Goal: Check status: Check status

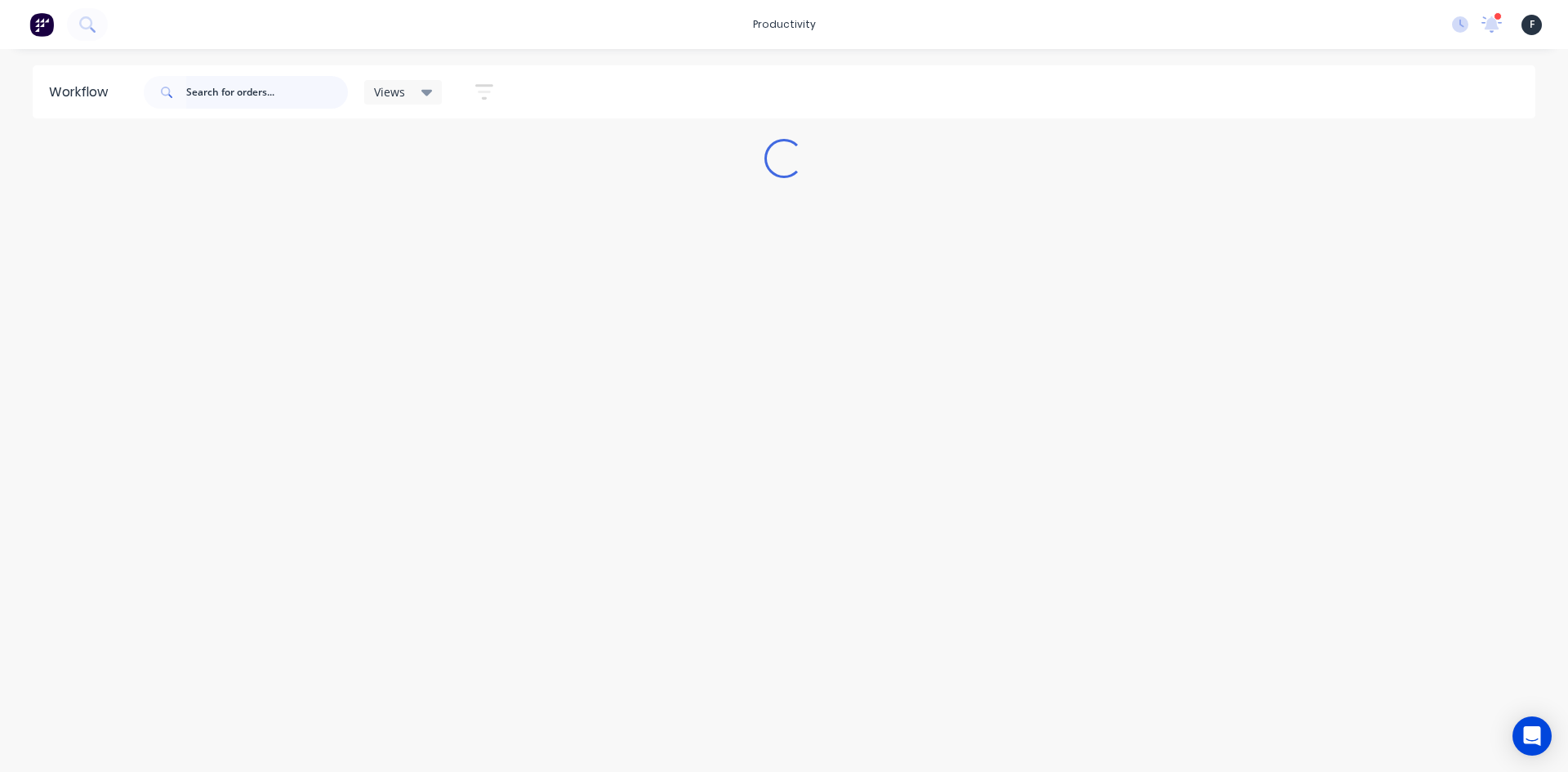
click at [259, 96] on input "text" at bounding box center [267, 92] width 162 height 33
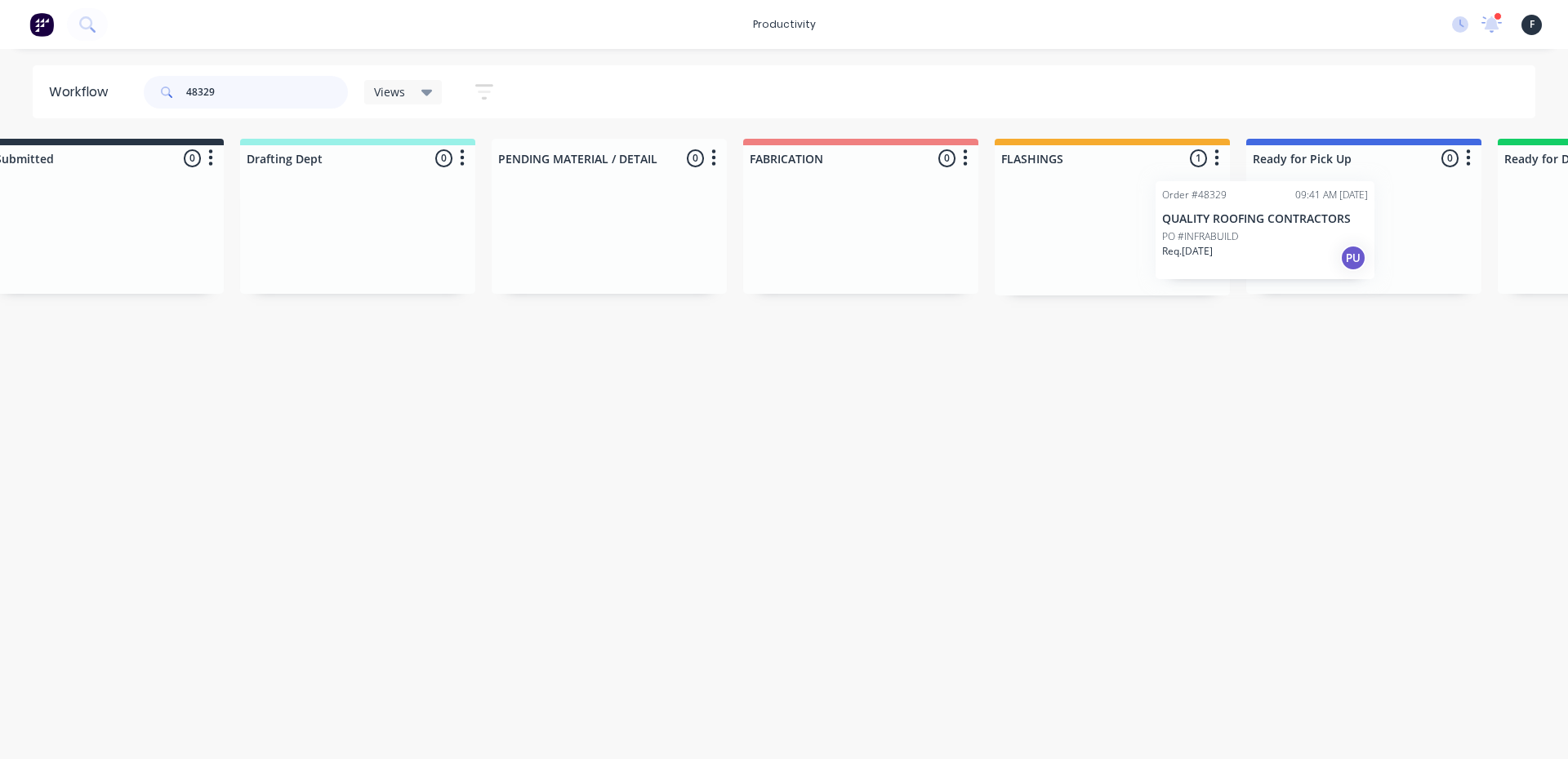
drag, startPoint x: 1141, startPoint y: 259, endPoint x: 1273, endPoint y: 253, distance: 132.1
click at [1273, 253] on div "Submitted 0 Sort By Created date Required date Order number Customer name Most …" at bounding box center [1303, 217] width 2723 height 157
type input "48329"
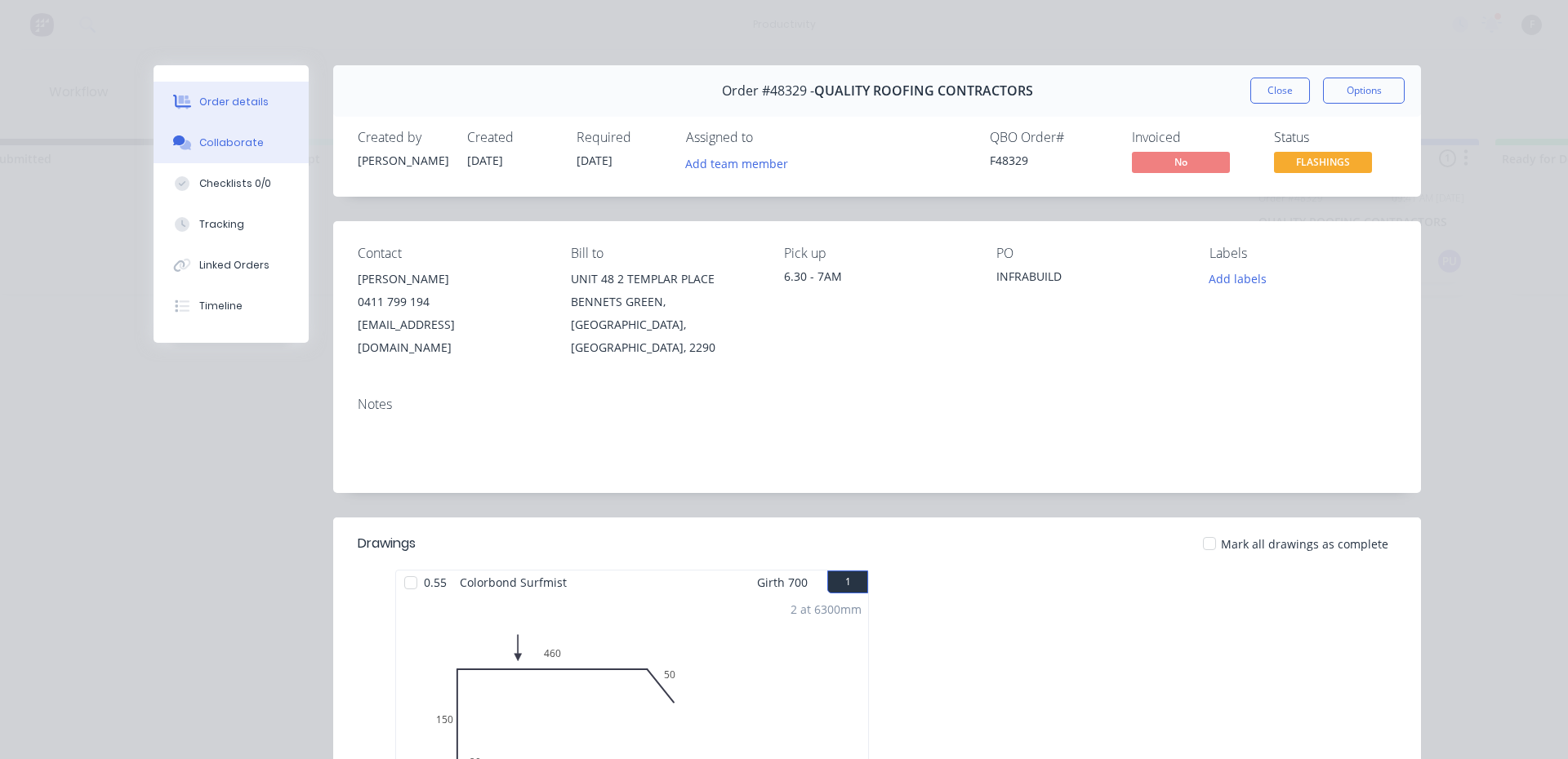
click at [241, 141] on div "Collaborate" at bounding box center [231, 142] width 65 height 14
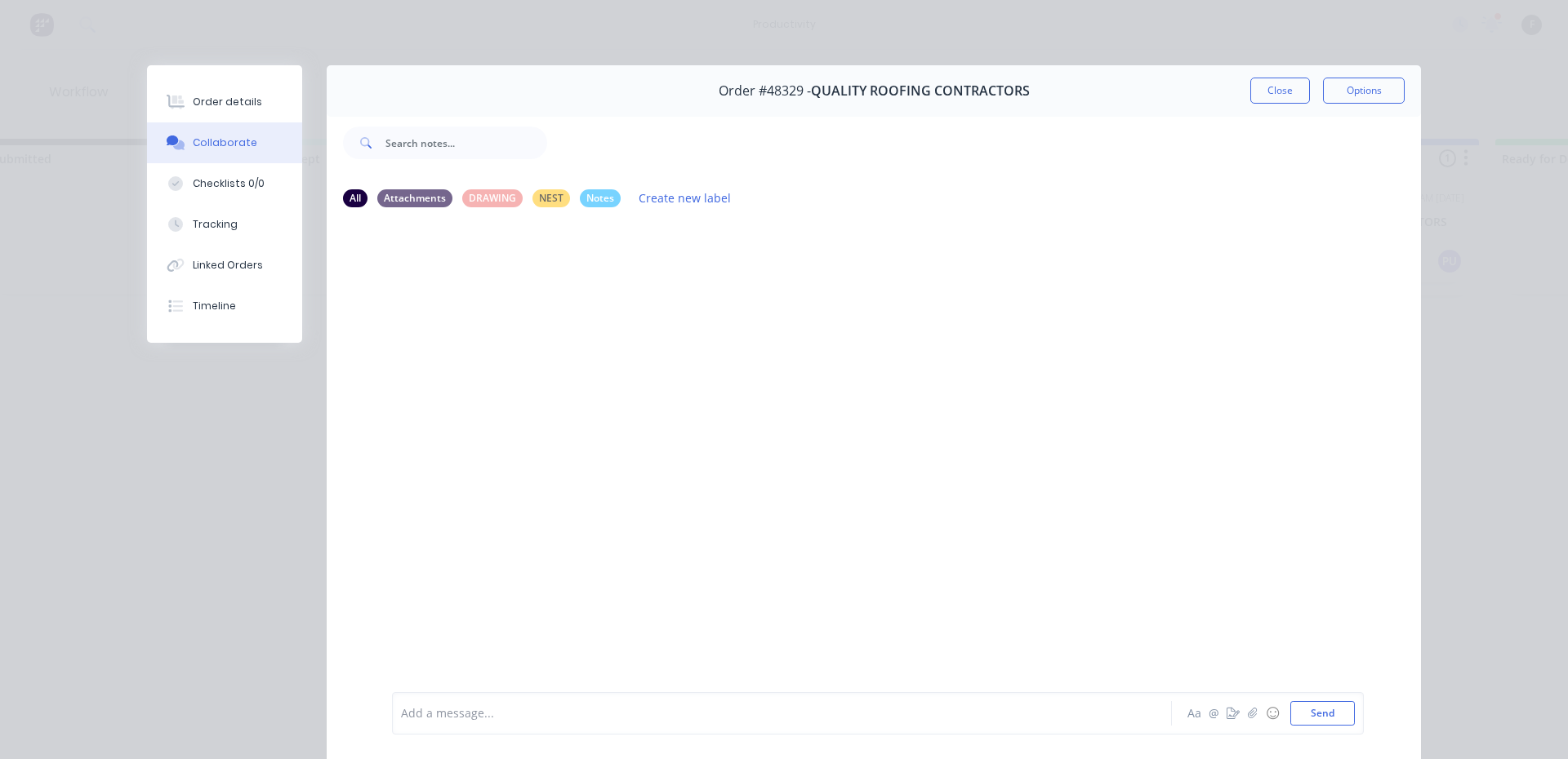
click at [642, 714] on div at bounding box center [759, 714] width 714 height 17
